Goal: Find specific page/section: Find specific page/section

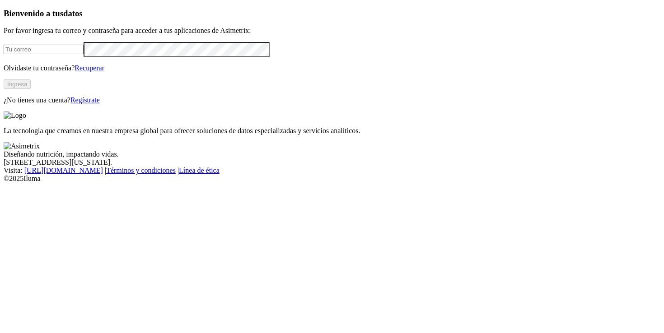
click at [84, 54] on input "email" at bounding box center [44, 49] width 80 height 9
type input "[PERSON_NAME][EMAIL_ADDRESS][PERSON_NAME][DOMAIN_NAME]"
click at [31, 89] on button "Ingresa" at bounding box center [17, 83] width 27 height 9
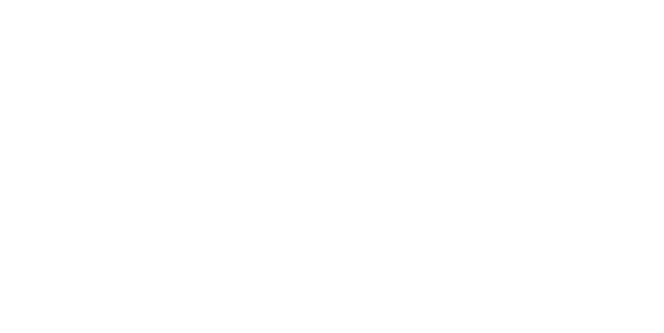
type input "sant"
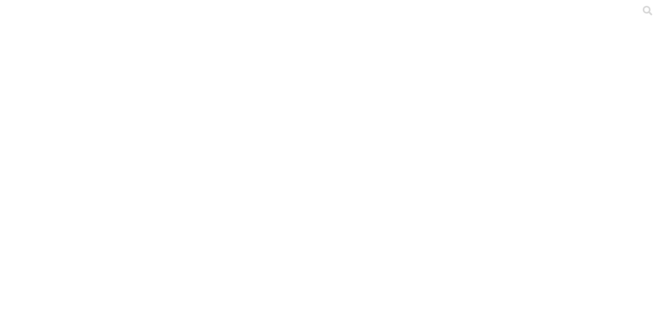
type input "can"
